Goal: Information Seeking & Learning: Learn about a topic

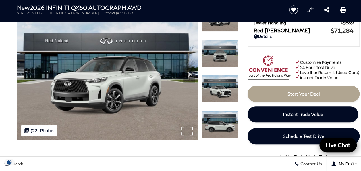
click at [114, 81] on img at bounding box center [107, 72] width 181 height 136
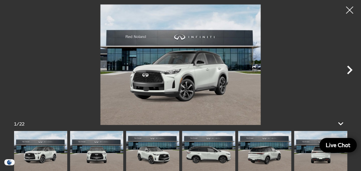
click at [351, 67] on icon "Next" at bounding box center [349, 69] width 17 height 17
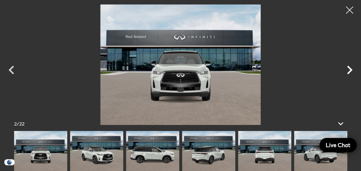
click at [351, 68] on icon "Next" at bounding box center [349, 70] width 5 height 9
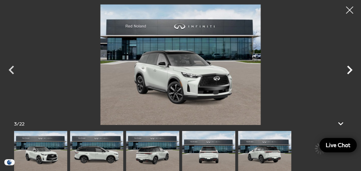
click at [351, 68] on icon "Next" at bounding box center [349, 70] width 5 height 9
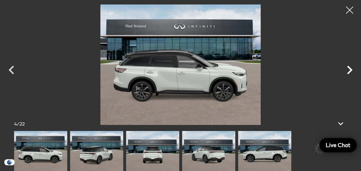
click at [351, 68] on icon "Next" at bounding box center [349, 70] width 5 height 9
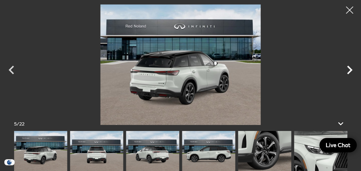
click at [351, 68] on icon "Next" at bounding box center [349, 70] width 5 height 9
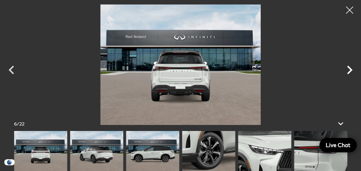
click at [351, 68] on icon "Next" at bounding box center [349, 70] width 5 height 9
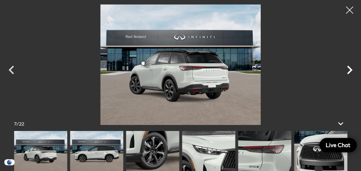
click at [351, 68] on icon "Next" at bounding box center [349, 70] width 5 height 9
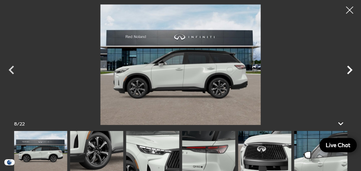
click at [351, 68] on icon "Next" at bounding box center [349, 70] width 5 height 9
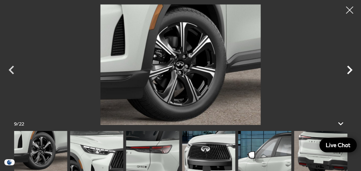
click at [351, 68] on icon "Next" at bounding box center [349, 70] width 5 height 9
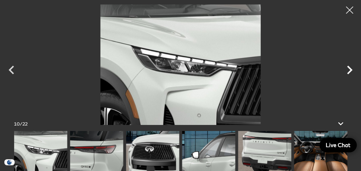
click at [351, 68] on icon "Next" at bounding box center [349, 70] width 5 height 9
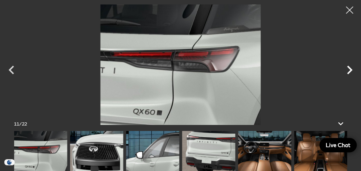
click at [351, 68] on icon "Next" at bounding box center [349, 70] width 5 height 9
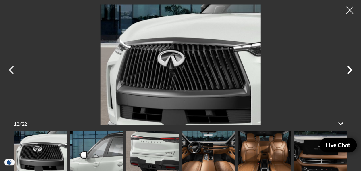
click at [351, 68] on icon "Next" at bounding box center [349, 70] width 5 height 9
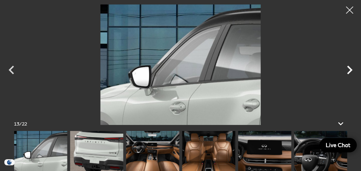
click at [351, 68] on icon "Next" at bounding box center [349, 70] width 5 height 9
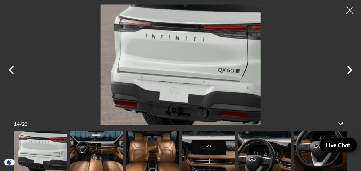
click at [351, 68] on icon "Next" at bounding box center [349, 70] width 5 height 9
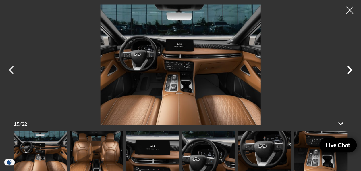
click at [351, 68] on icon "Next" at bounding box center [349, 70] width 5 height 9
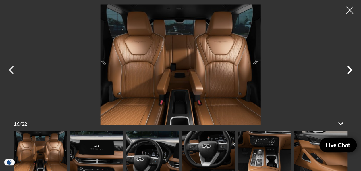
click at [351, 68] on icon "Next" at bounding box center [349, 70] width 5 height 9
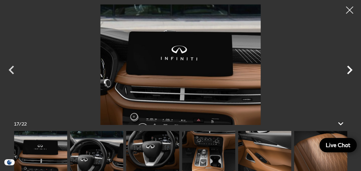
click at [351, 68] on icon "Next" at bounding box center [349, 70] width 5 height 9
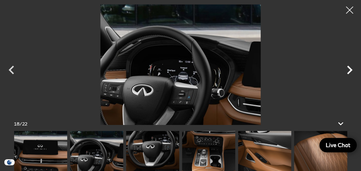
click at [351, 68] on icon "Next" at bounding box center [349, 70] width 5 height 9
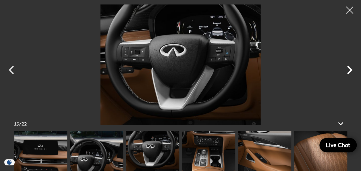
click at [351, 68] on icon "Next" at bounding box center [349, 70] width 5 height 9
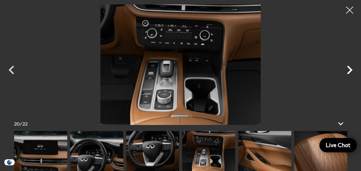
click at [351, 68] on icon "Next" at bounding box center [349, 70] width 5 height 9
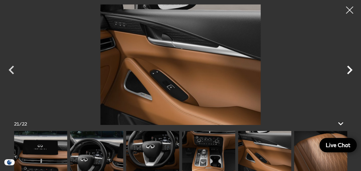
click at [351, 68] on icon "Next" at bounding box center [349, 70] width 5 height 9
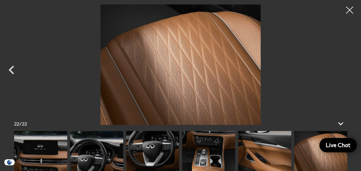
click at [351, 68] on div at bounding box center [180, 64] width 361 height 120
click at [348, 10] on div at bounding box center [349, 10] width 15 height 15
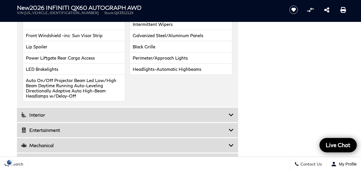
scroll to position [949, 0]
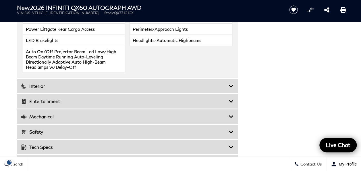
click at [231, 114] on icon at bounding box center [231, 117] width 5 height 6
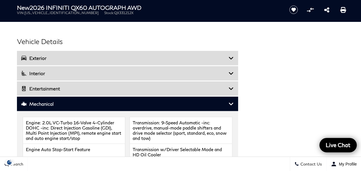
scroll to position [748, 0]
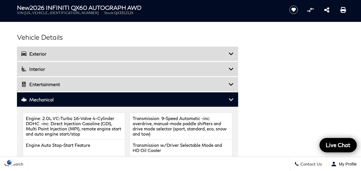
click at [231, 97] on icon at bounding box center [231, 100] width 5 height 6
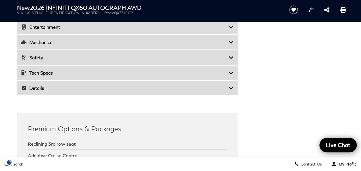
scroll to position [805, 0]
click at [231, 70] on icon at bounding box center [231, 73] width 5 height 6
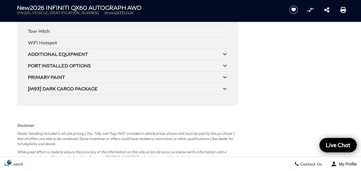
scroll to position [1783, 0]
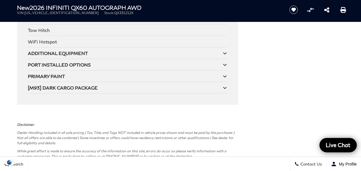
click at [222, 50] on div "ADDITIONAL EQUIPMENT" at bounding box center [125, 52] width 195 height 5
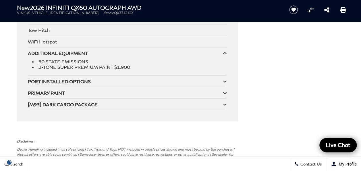
click at [227, 79] on icon at bounding box center [225, 81] width 4 height 5
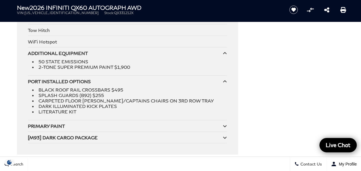
click at [224, 124] on icon at bounding box center [225, 126] width 4 height 5
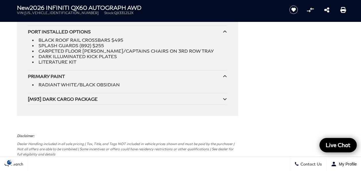
scroll to position [1840, 0]
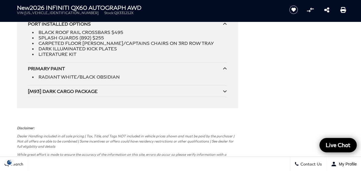
click at [225, 89] on icon at bounding box center [225, 91] width 4 height 5
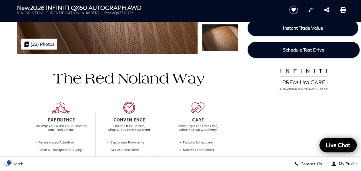
scroll to position [0, 0]
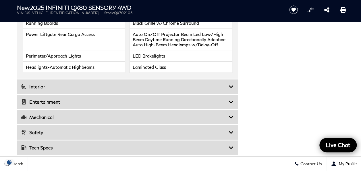
scroll to position [978, 0]
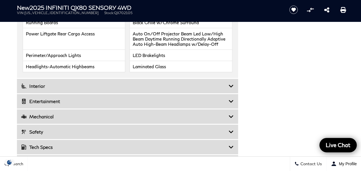
drag, startPoint x: 233, startPoint y: 73, endPoint x: 233, endPoint y: 78, distance: 5.2
click at [233, 79] on div "Interior" at bounding box center [127, 86] width 221 height 14
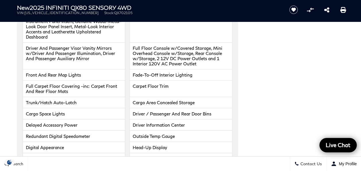
click at [232, 81] on li "Carpet Floor Trim" at bounding box center [181, 89] width 103 height 16
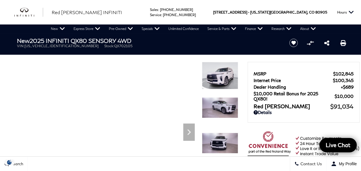
scroll to position [0, 0]
